Goal: Information Seeking & Learning: Learn about a topic

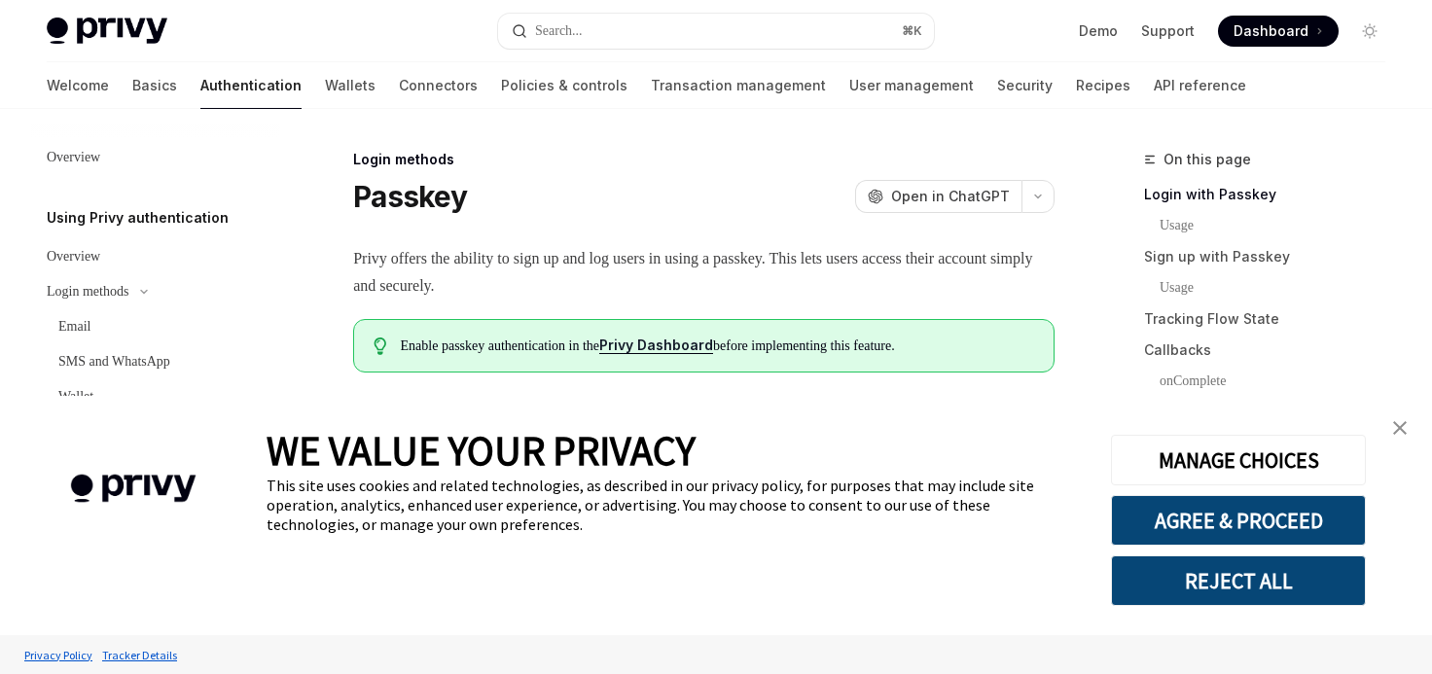
click at [453, 186] on h1 "Passkey" at bounding box center [410, 196] width 114 height 35
copy h1 "Passkey"
click at [1281, 590] on button "REJECT ALL" at bounding box center [1238, 580] width 255 height 51
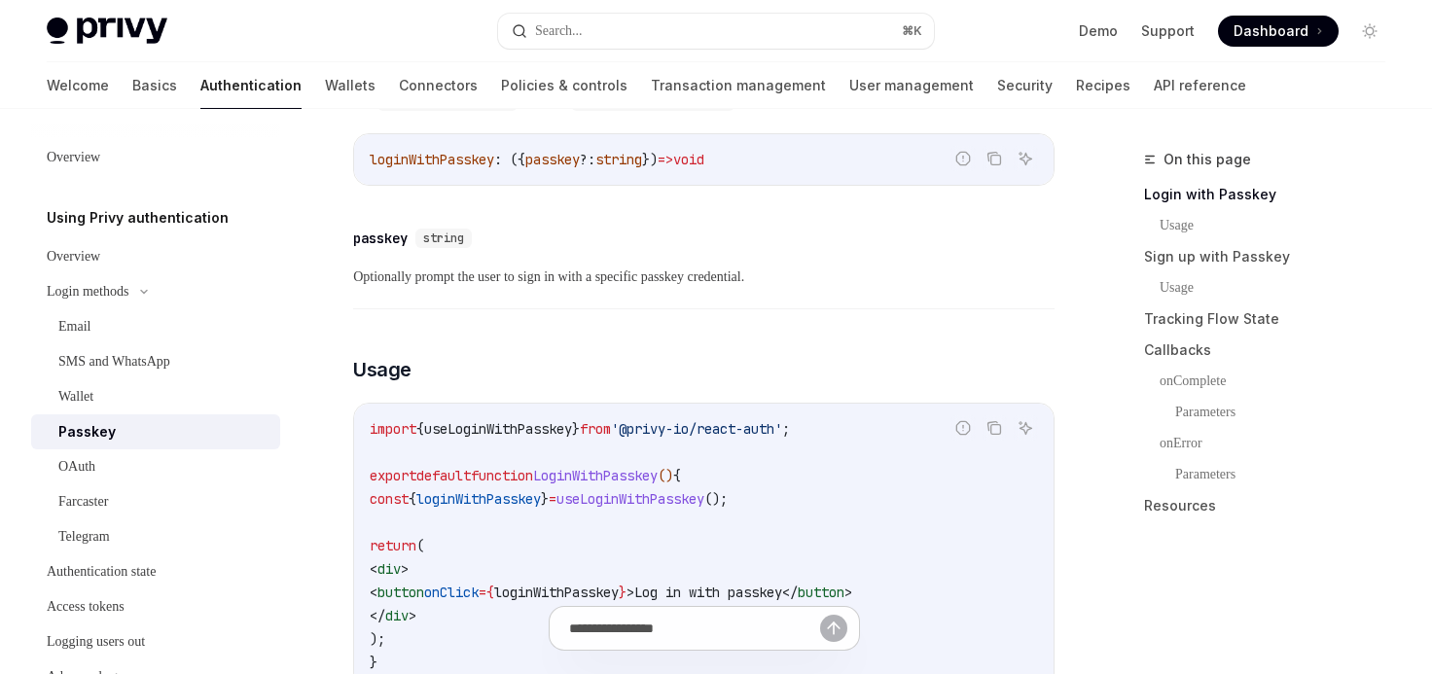
scroll to position [605, 0]
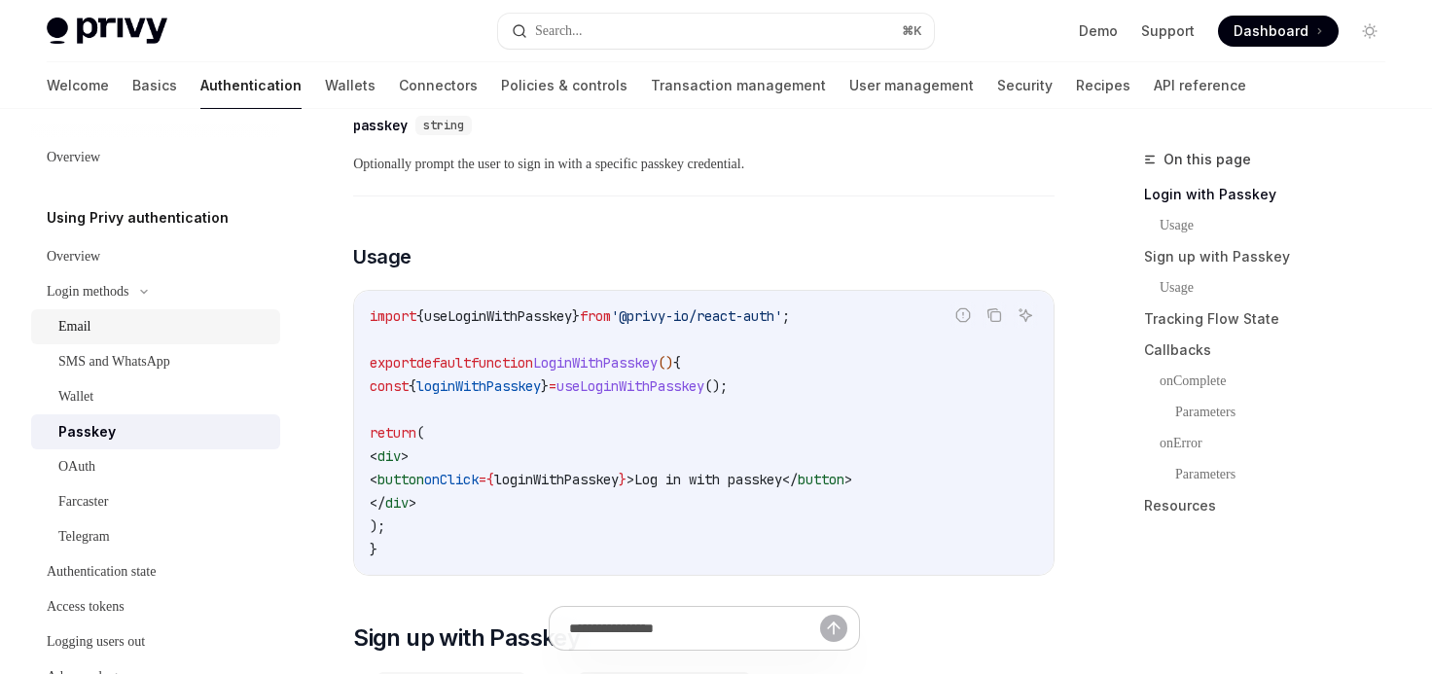
click at [128, 309] on link "Email" at bounding box center [155, 326] width 249 height 35
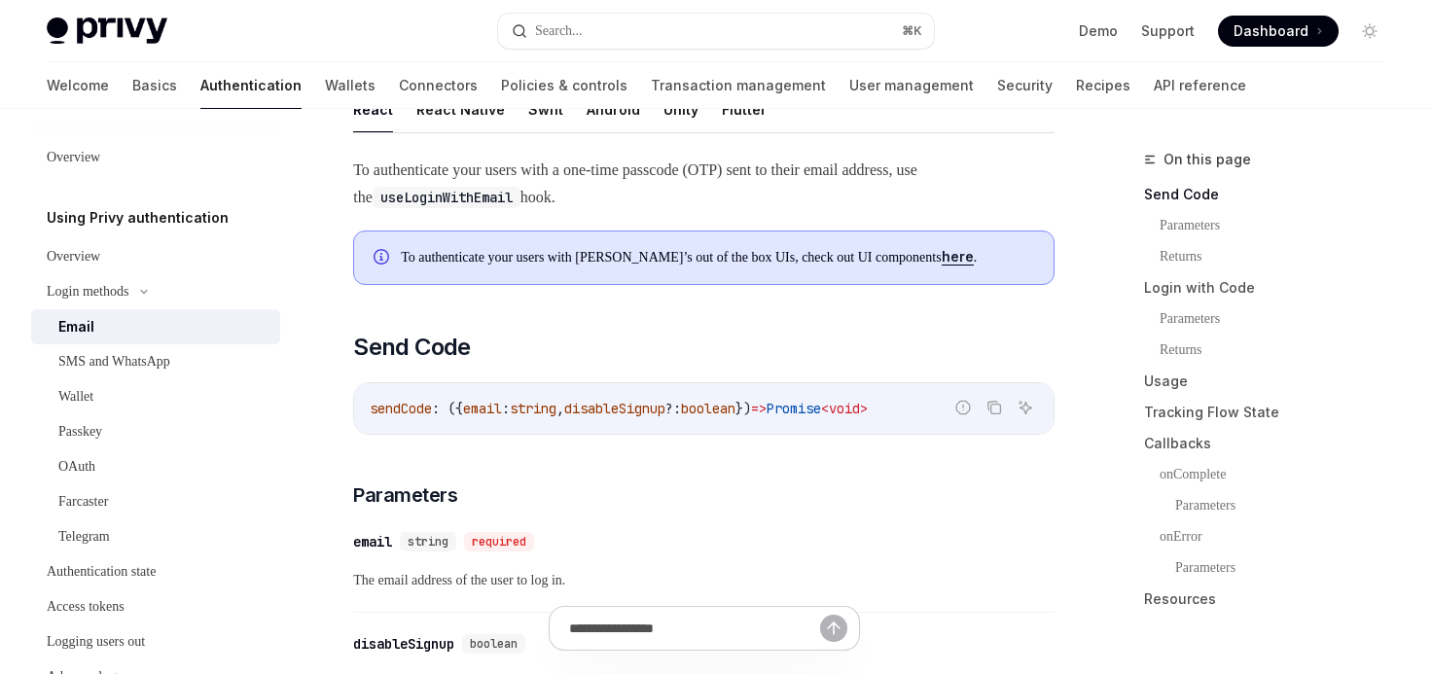
scroll to position [339, 0]
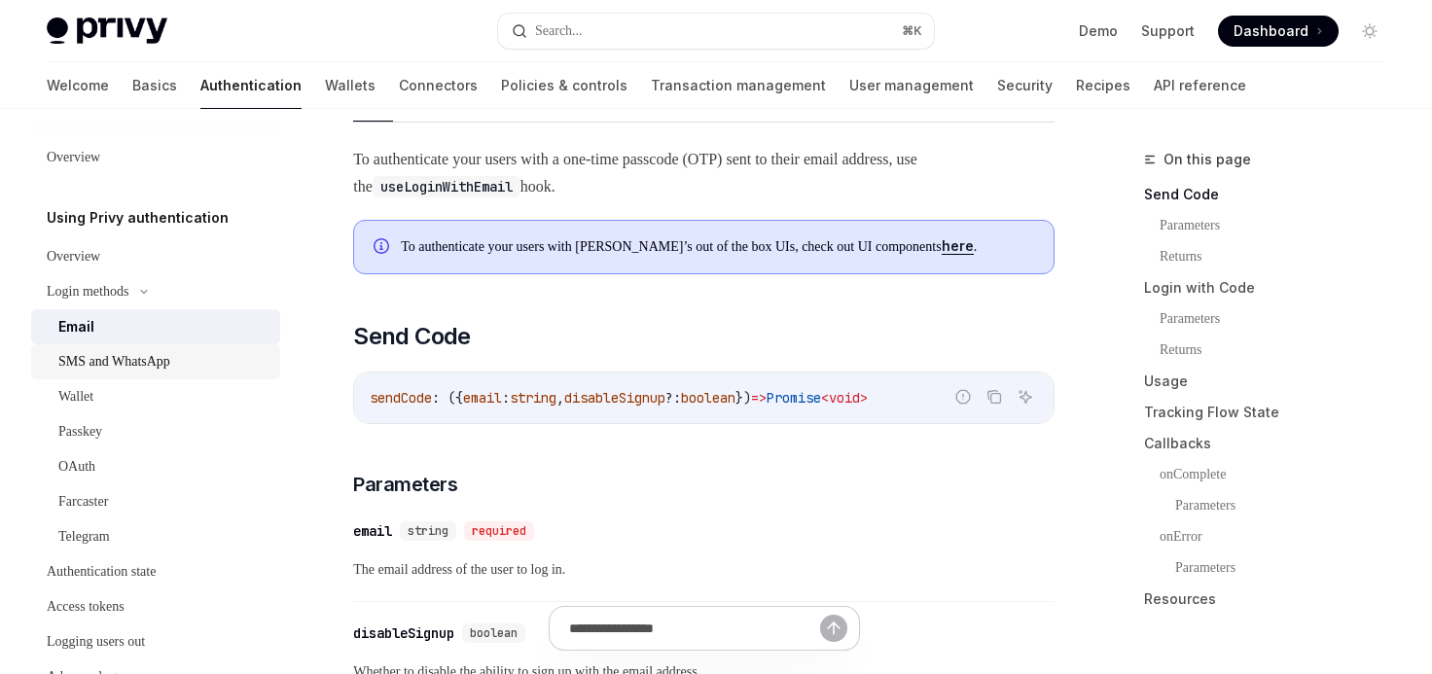
click at [140, 365] on div "SMS and WhatsApp" at bounding box center [114, 361] width 112 height 23
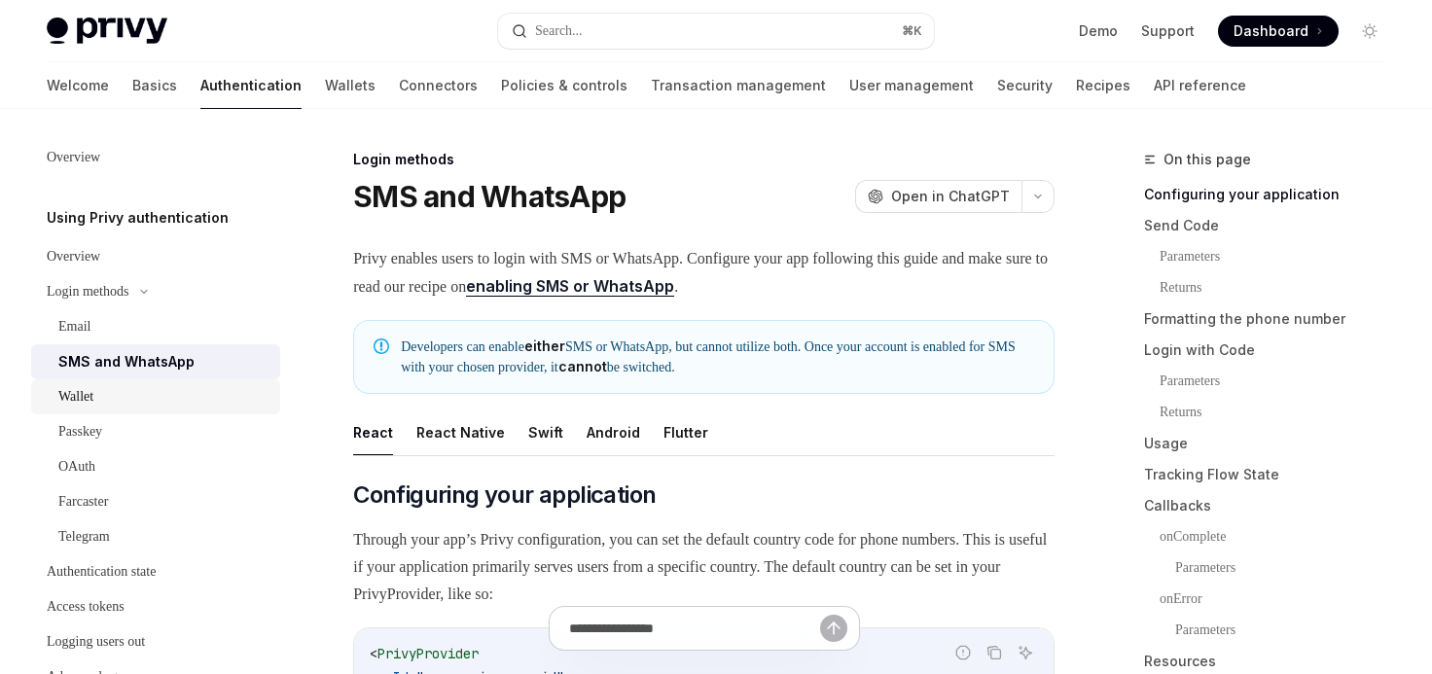
click at [150, 391] on div "Wallet" at bounding box center [163, 396] width 210 height 23
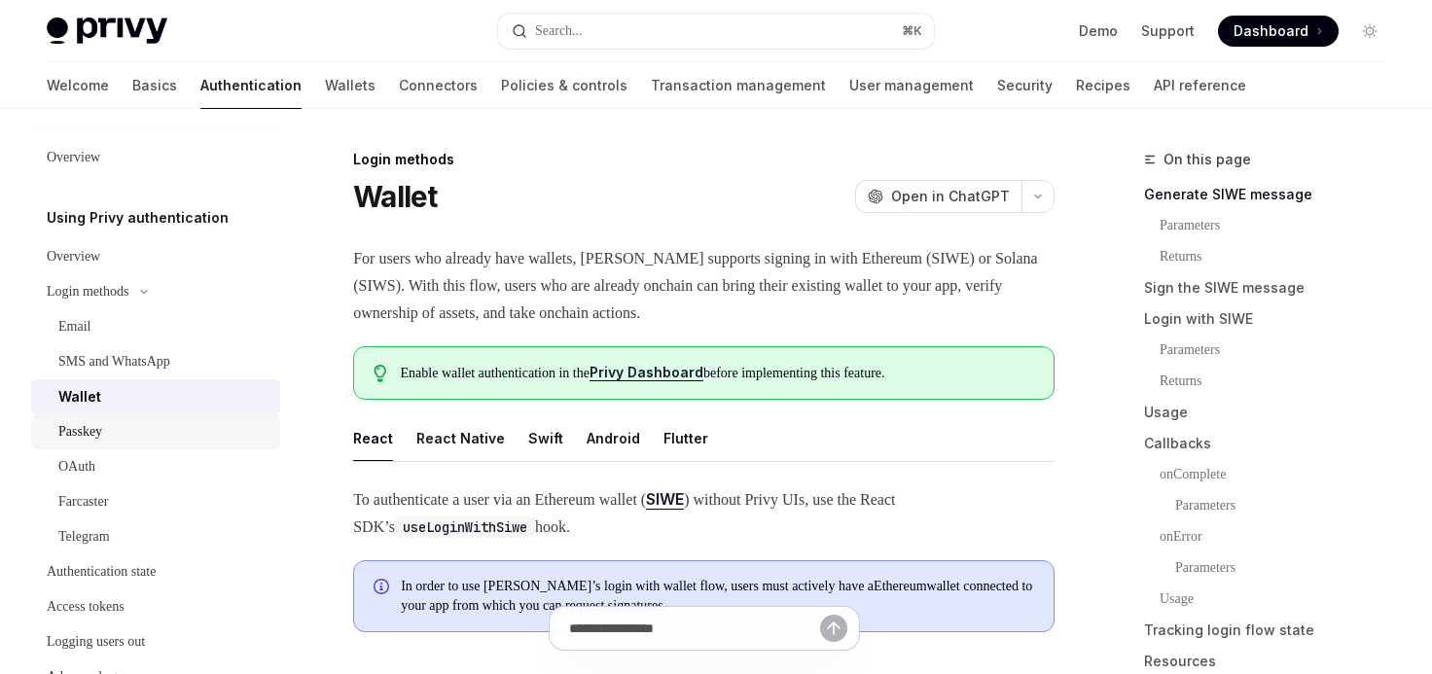
click at [127, 433] on div "Passkey" at bounding box center [163, 431] width 210 height 23
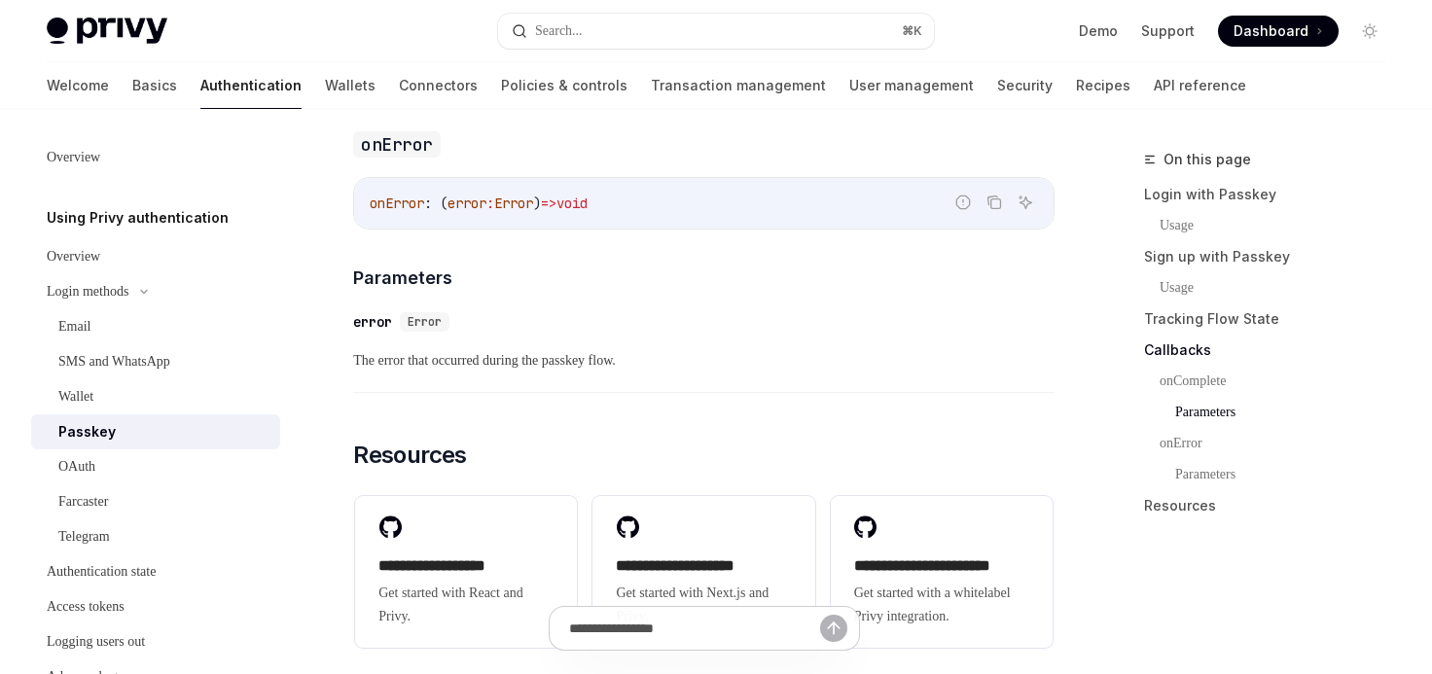
scroll to position [3584, 0]
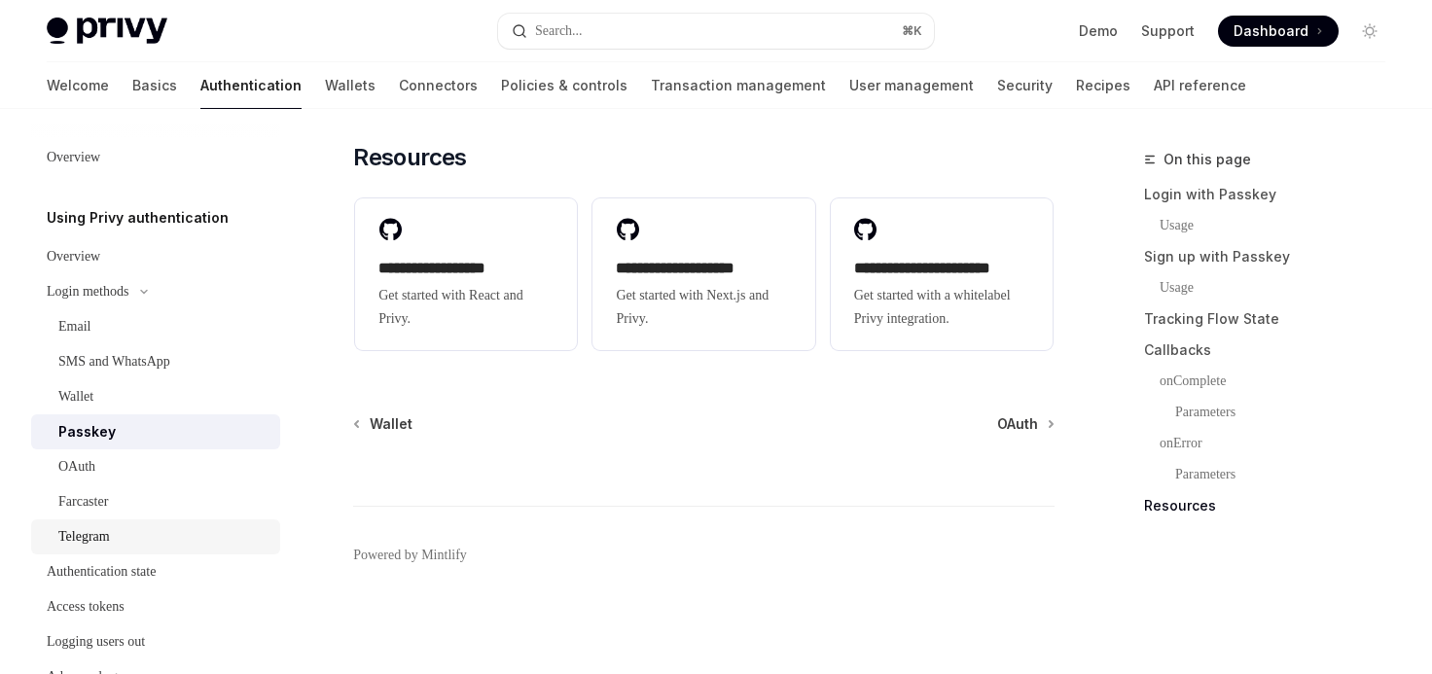
click at [110, 540] on div "Telegram" at bounding box center [84, 536] width 52 height 23
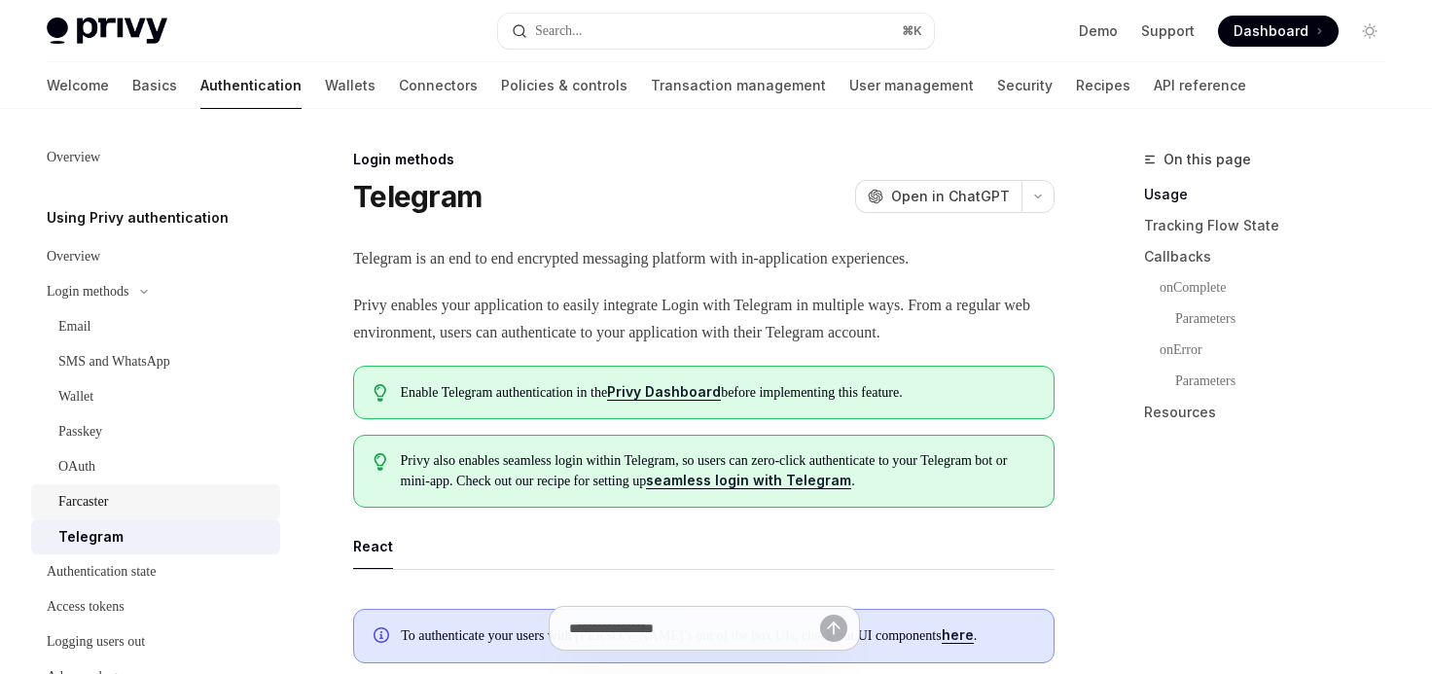
click at [129, 507] on div "Farcaster" at bounding box center [163, 501] width 210 height 23
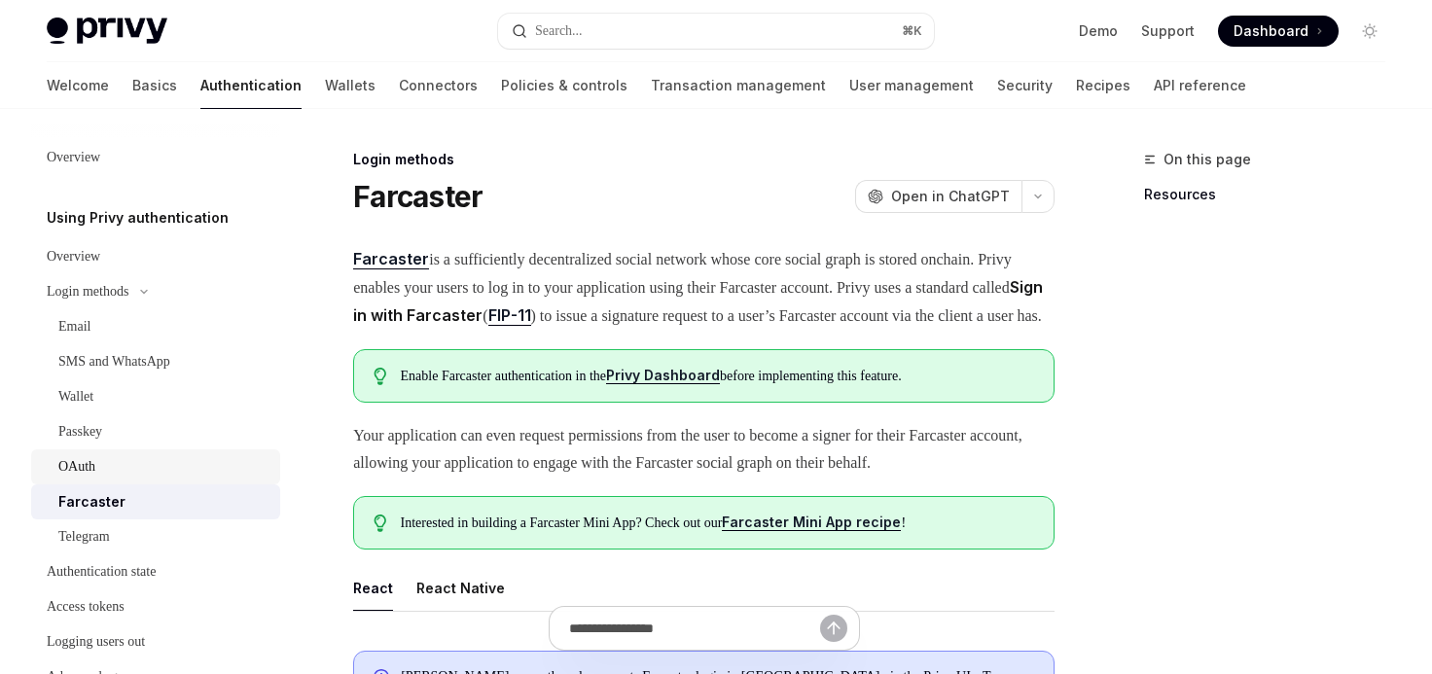
click at [132, 460] on div "OAuth" at bounding box center [163, 466] width 210 height 23
type textarea "*"
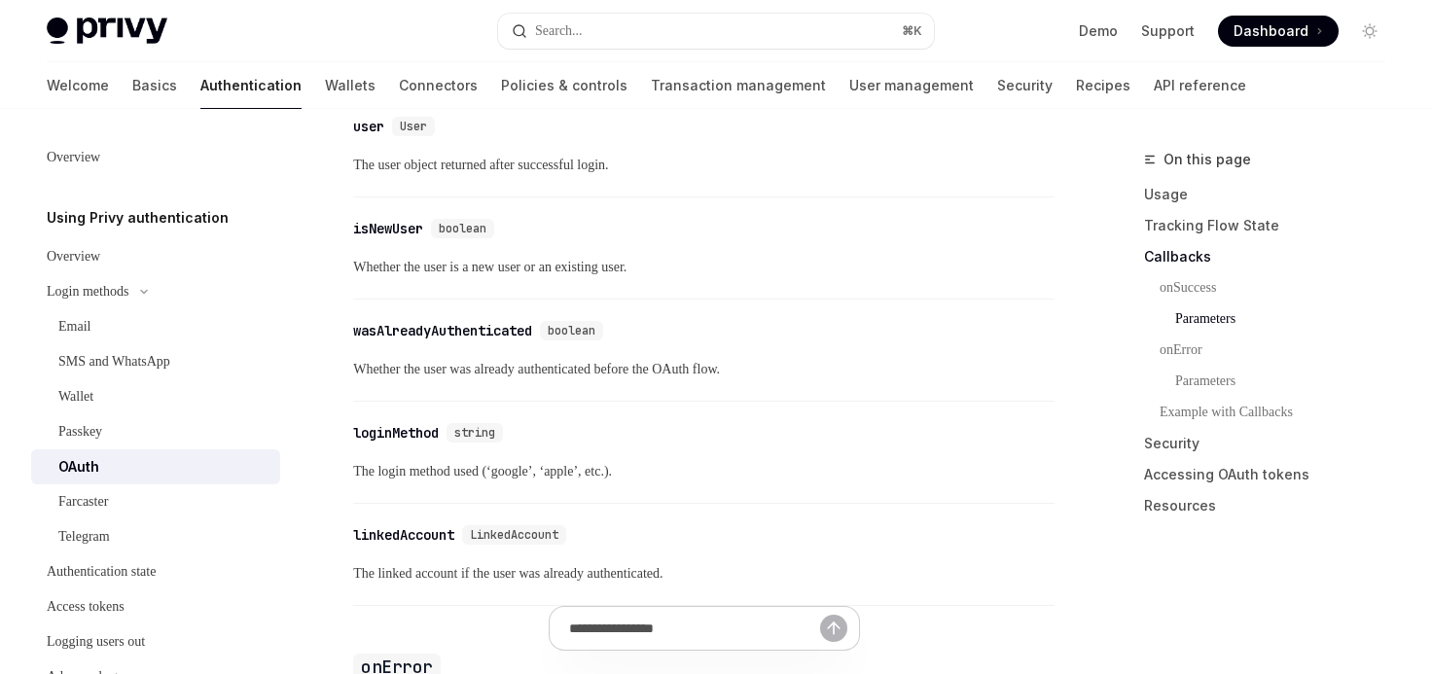
scroll to position [2680, 0]
